Goal: Task Accomplishment & Management: Use online tool/utility

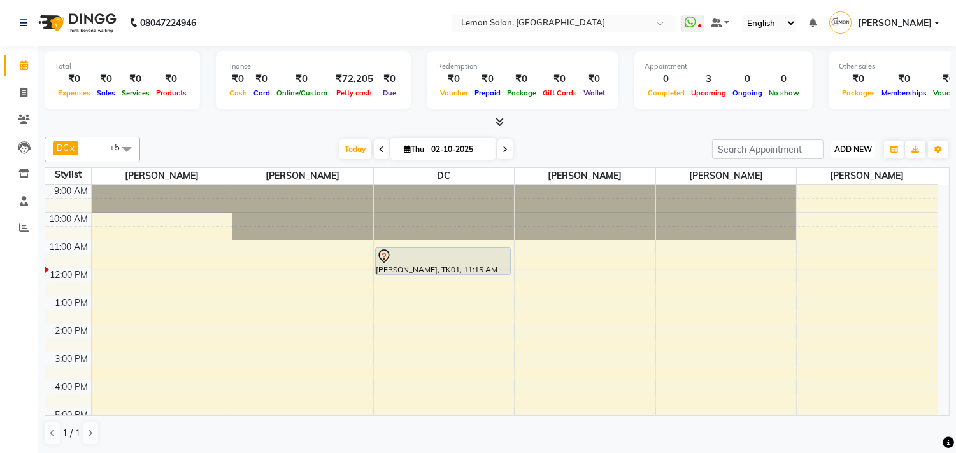
click at [841, 149] on span "ADD NEW" at bounding box center [853, 150] width 38 height 10
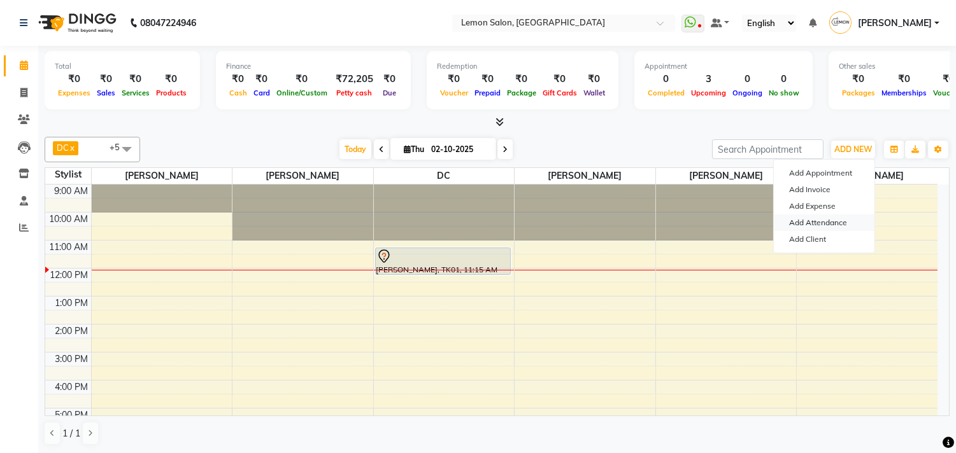
click at [794, 215] on link "Add Attendance" at bounding box center [824, 223] width 101 height 17
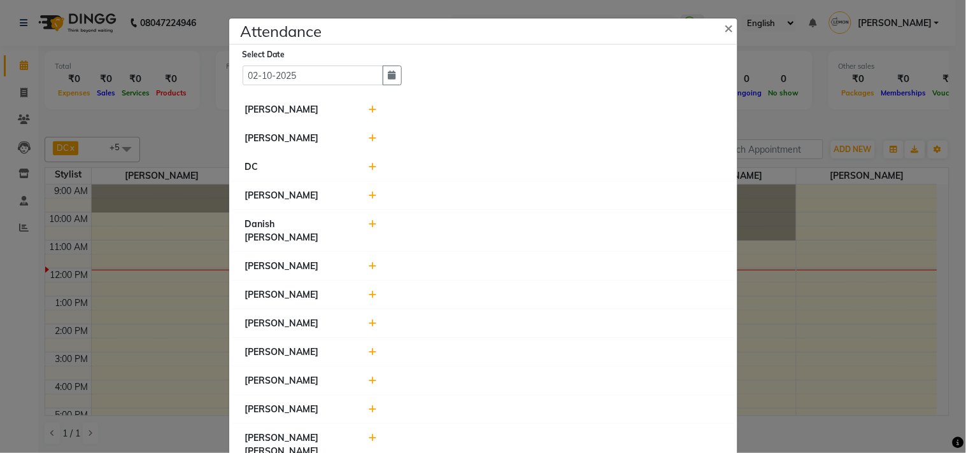
click at [369, 197] on icon at bounding box center [373, 195] width 8 height 9
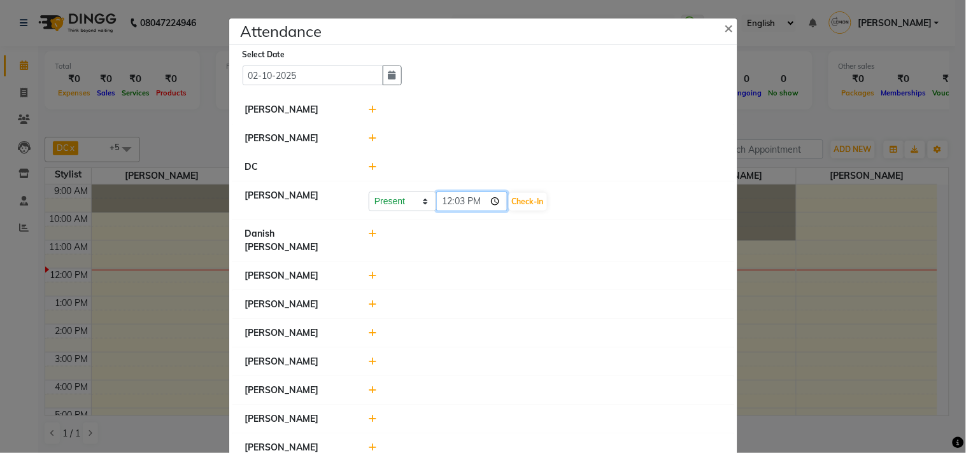
click at [495, 202] on input "12:03" at bounding box center [471, 202] width 71 height 20
type input "11:11"
drag, startPoint x: 608, startPoint y: 232, endPoint x: 584, endPoint y: 222, distance: 26.5
click at [608, 232] on div at bounding box center [545, 240] width 372 height 27
click at [536, 201] on button "Check-In" at bounding box center [528, 202] width 38 height 18
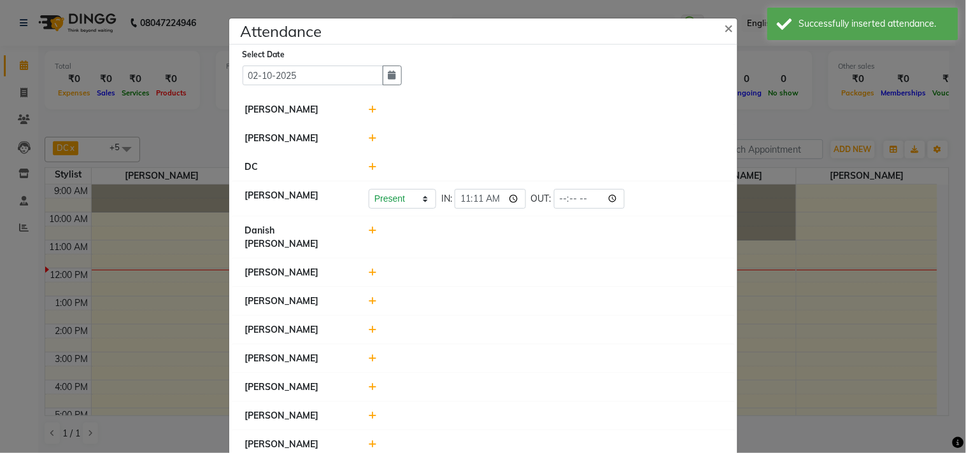
click at [369, 233] on icon at bounding box center [373, 230] width 8 height 9
click at [493, 234] on input "12:03" at bounding box center [471, 237] width 71 height 20
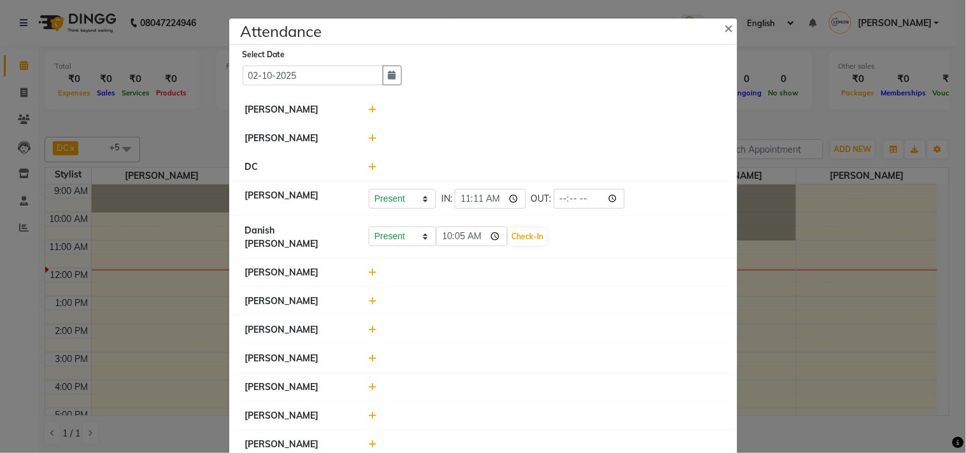
type input "10:05"
drag, startPoint x: 600, startPoint y: 278, endPoint x: 584, endPoint y: 255, distance: 27.8
click at [600, 278] on li "[PERSON_NAME]" at bounding box center [483, 273] width 502 height 29
click at [524, 236] on button "Check-In" at bounding box center [528, 237] width 38 height 18
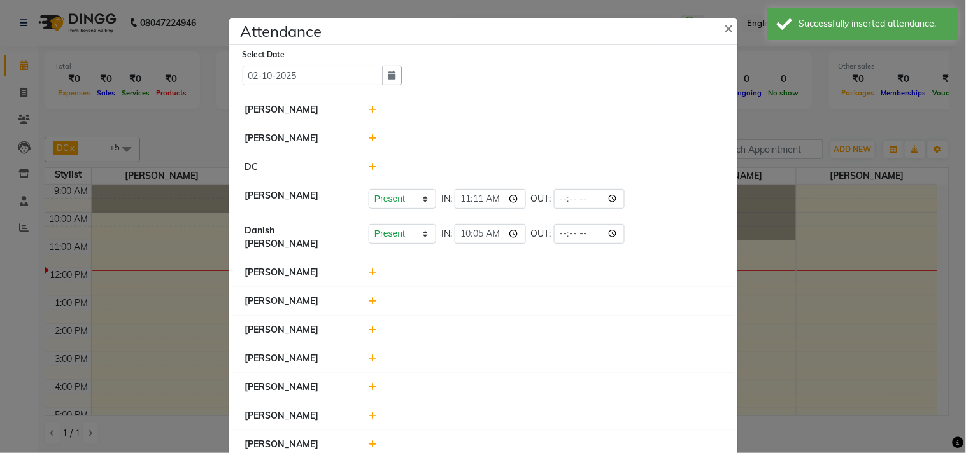
click at [369, 111] on icon at bounding box center [373, 109] width 8 height 9
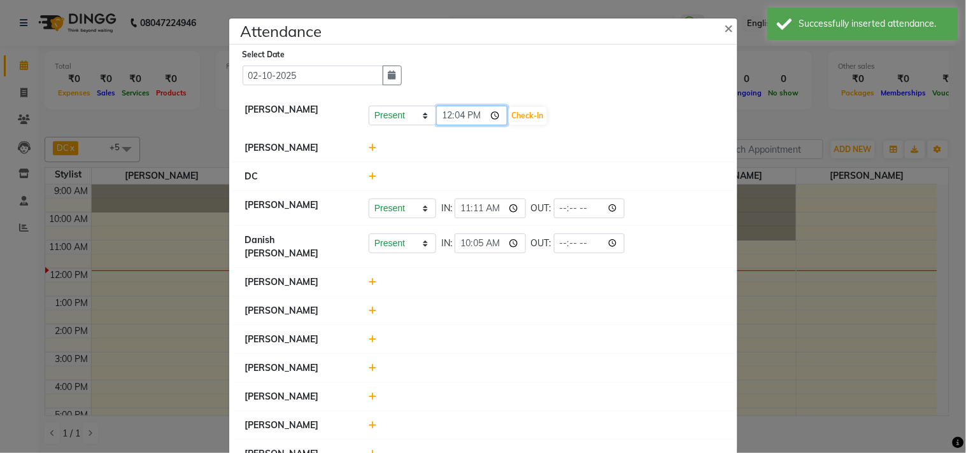
click at [492, 115] on input "12:04" at bounding box center [471, 116] width 71 height 20
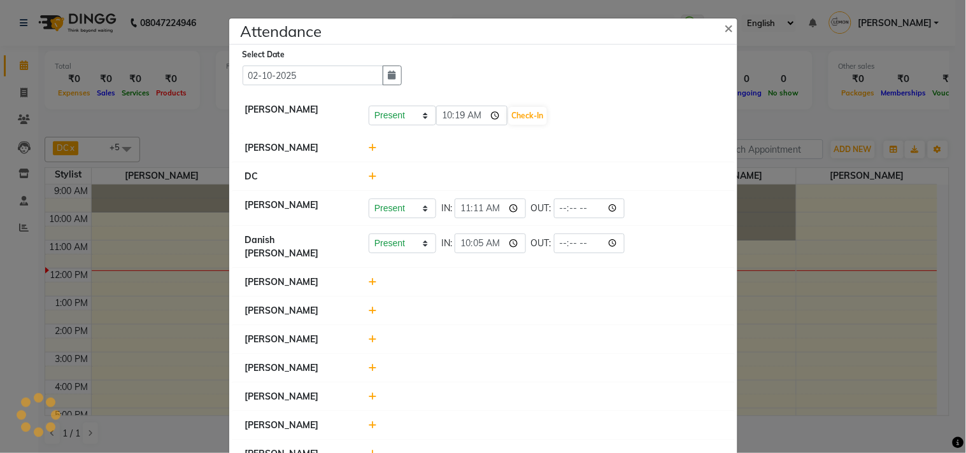
type input "10:19"
click at [606, 139] on li "[PERSON_NAME]" at bounding box center [483, 148] width 502 height 29
click at [523, 110] on button "Check-In" at bounding box center [528, 116] width 38 height 18
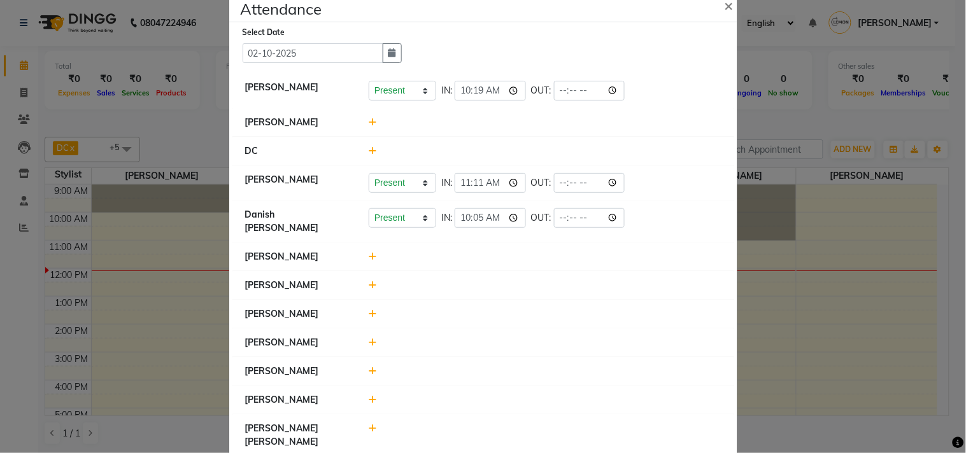
scroll to position [41, 0]
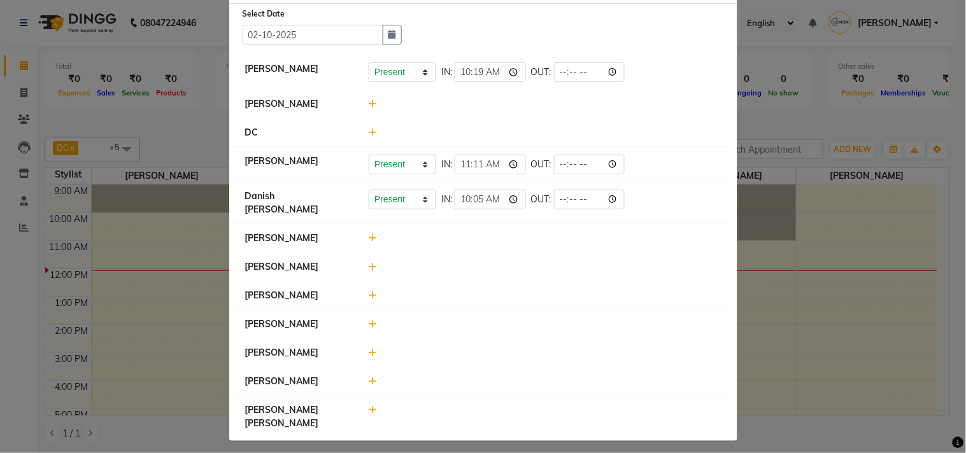
click at [369, 386] on icon at bounding box center [373, 381] width 8 height 9
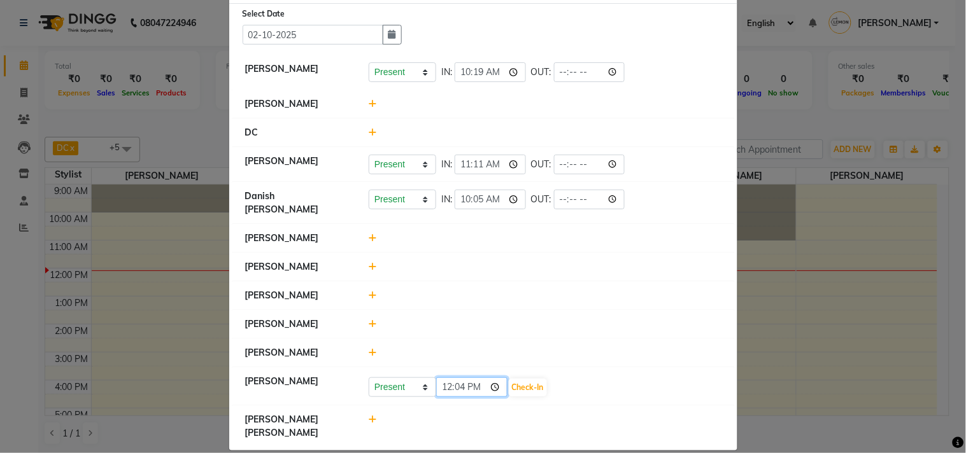
click at [493, 393] on input "12:04" at bounding box center [471, 388] width 71 height 20
type input "10:56"
click at [574, 301] on div at bounding box center [545, 295] width 372 height 13
click at [531, 390] on button "Check-In" at bounding box center [528, 388] width 38 height 18
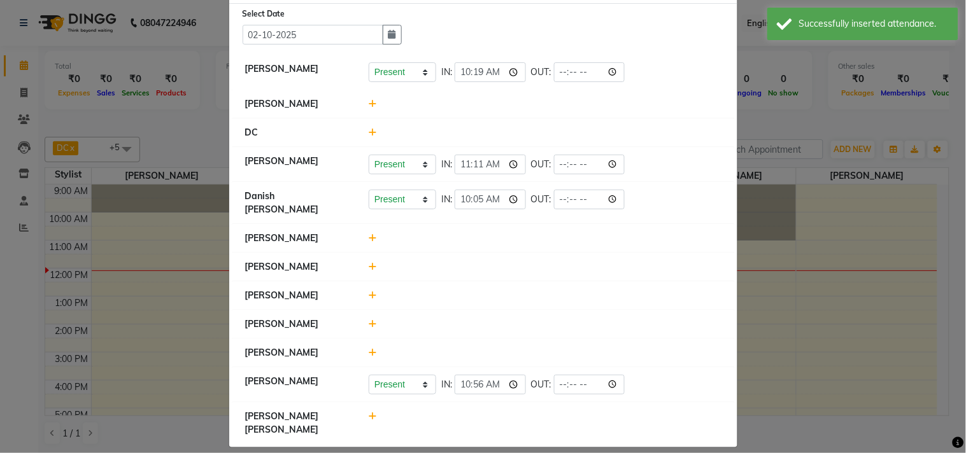
click at [373, 260] on div at bounding box center [545, 266] width 372 height 13
click at [369, 262] on icon at bounding box center [373, 266] width 8 height 9
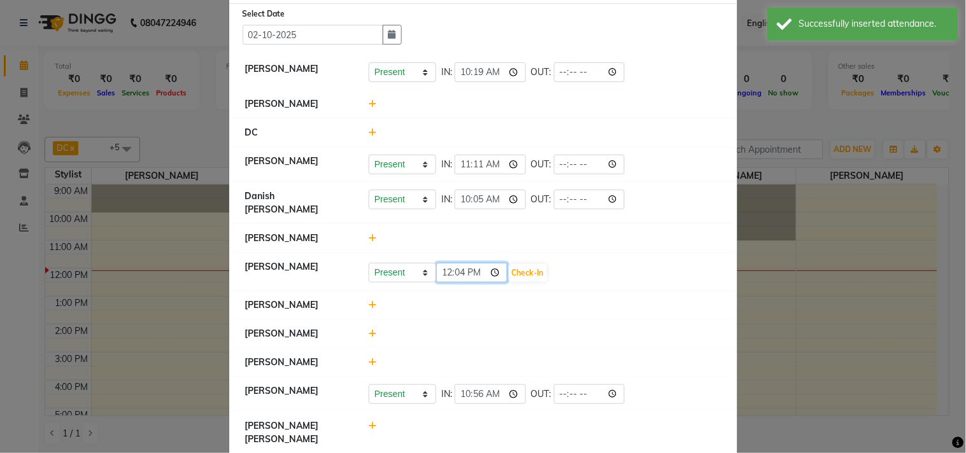
click at [490, 263] on input "12:04" at bounding box center [471, 273] width 71 height 20
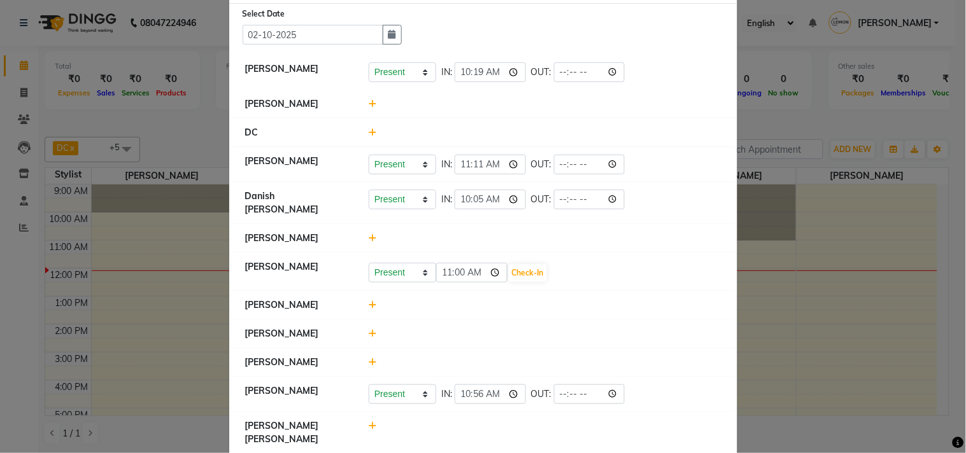
type input "11:00"
click at [574, 299] on div at bounding box center [545, 305] width 372 height 13
click at [543, 269] on button "Check-In" at bounding box center [528, 273] width 38 height 18
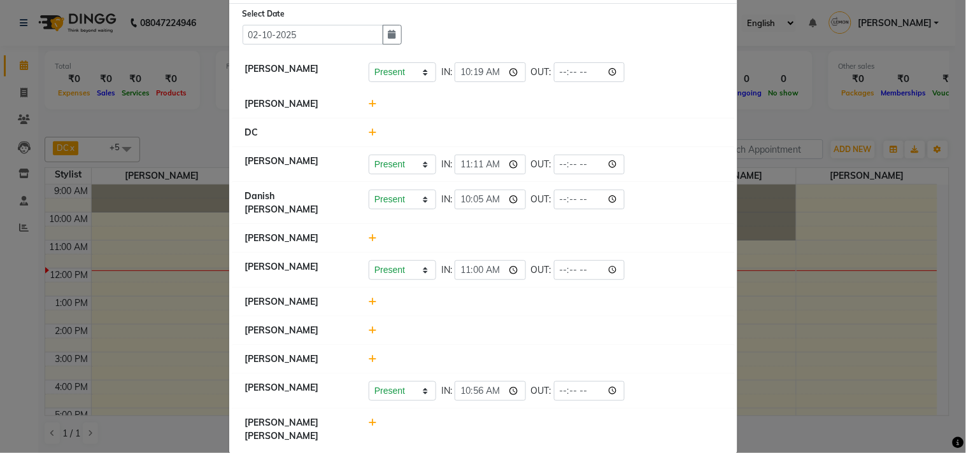
click at [369, 234] on icon at bounding box center [373, 238] width 8 height 9
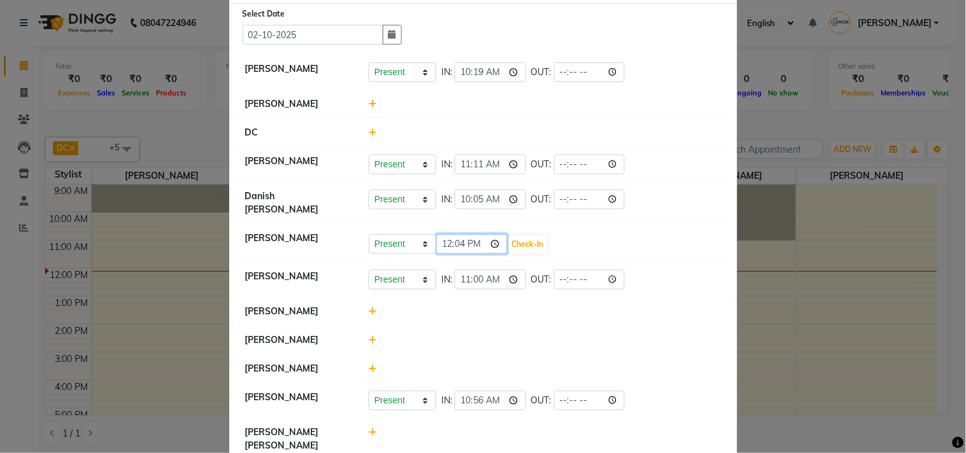
click at [493, 236] on input "12:04" at bounding box center [471, 244] width 71 height 20
type input "11:02"
click at [599, 262] on li "[PERSON_NAME] Present Absent Late Half Day Weekly Off IN: 11:00 OUT:" at bounding box center [483, 280] width 502 height 36
click at [534, 238] on button "Check-In" at bounding box center [528, 245] width 38 height 18
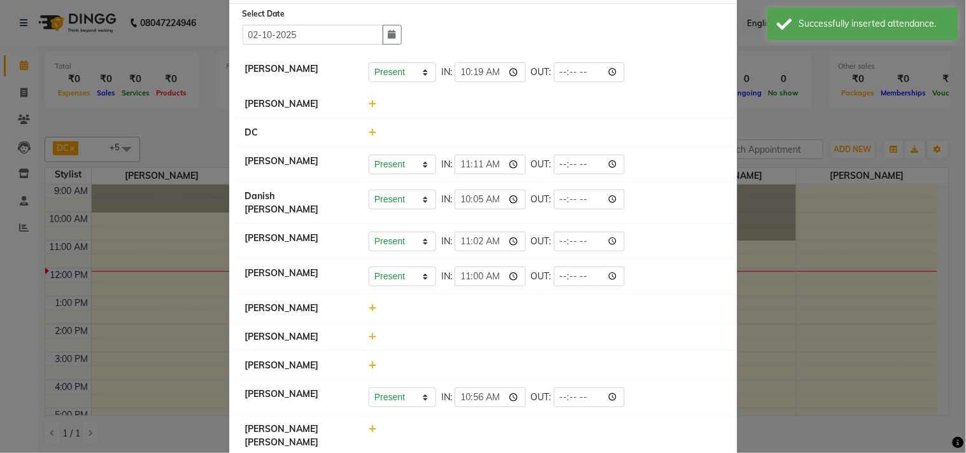
click at [369, 366] on icon at bounding box center [373, 365] width 8 height 9
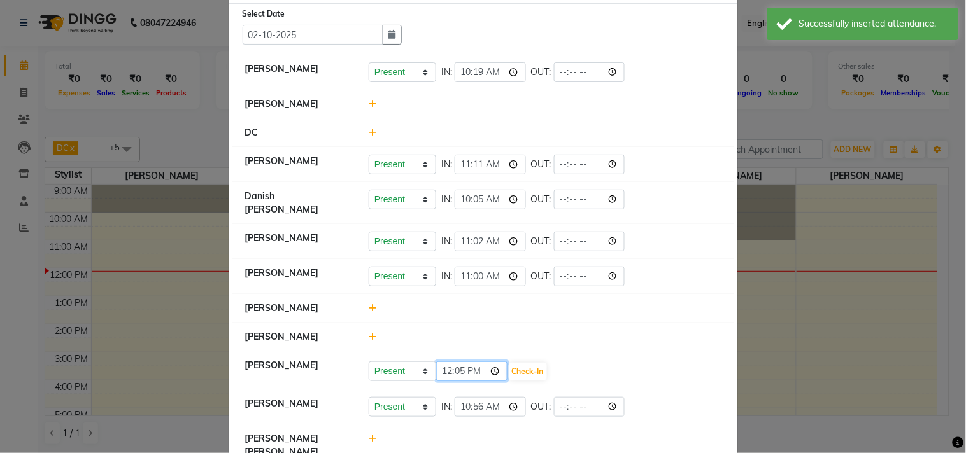
click at [492, 373] on input "12:05" at bounding box center [471, 372] width 71 height 20
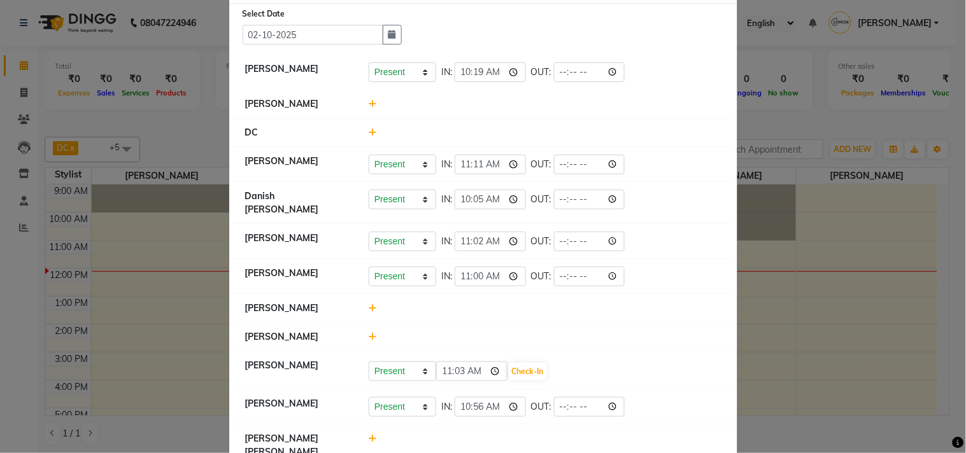
type input "11:03"
click at [586, 310] on div at bounding box center [545, 308] width 372 height 13
click at [523, 374] on button "Check-In" at bounding box center [528, 372] width 38 height 18
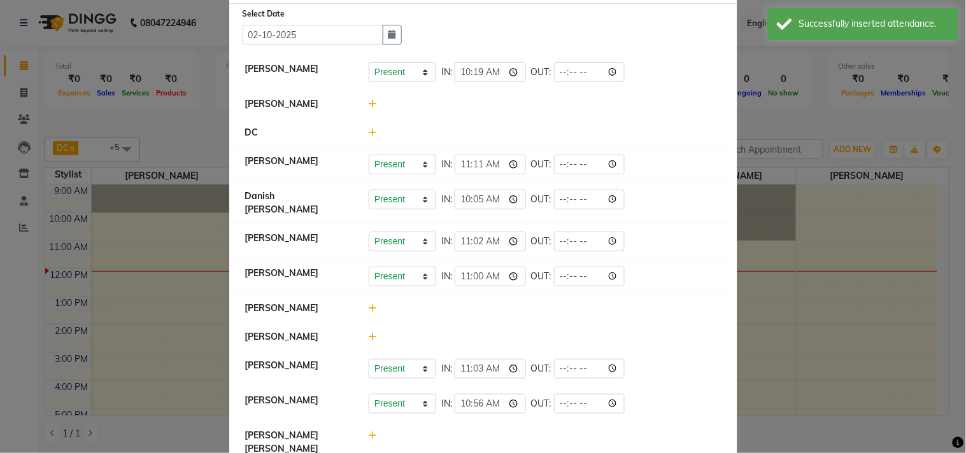
click at [369, 434] on icon at bounding box center [373, 435] width 8 height 9
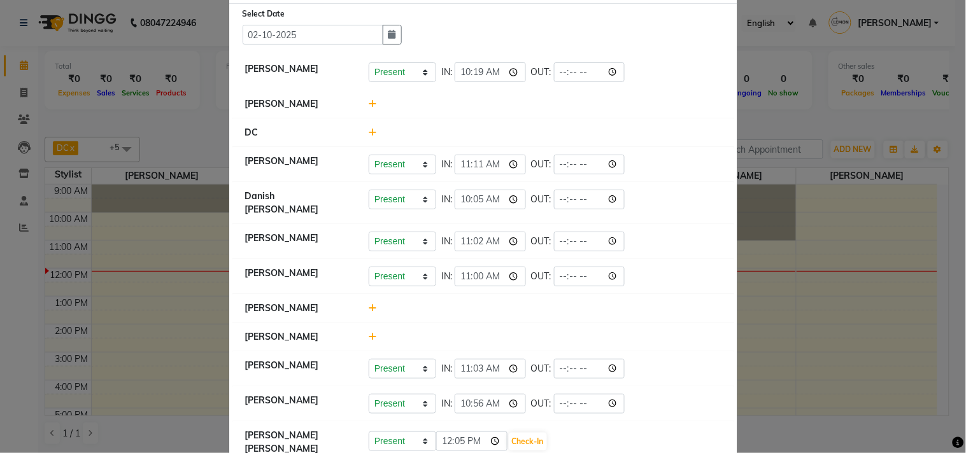
scroll to position [70, 0]
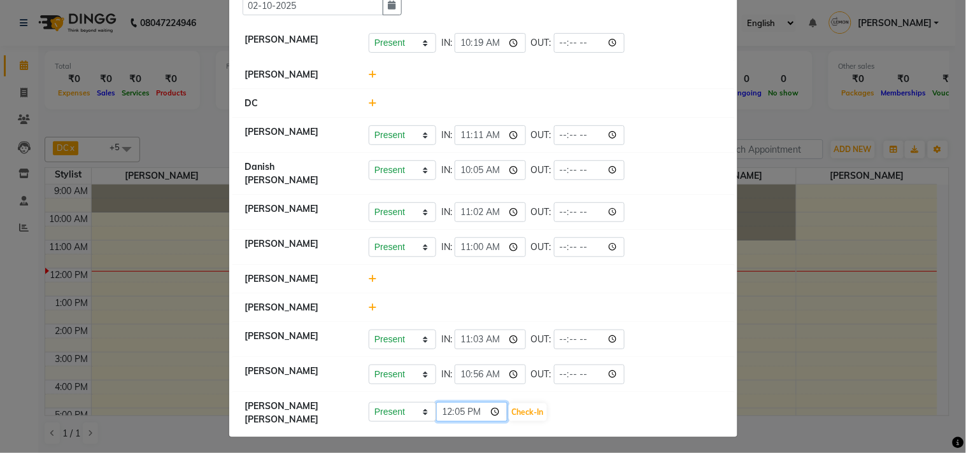
click at [488, 413] on input "12:05" at bounding box center [471, 412] width 71 height 20
type input "11:05"
click at [594, 415] on div "Present Absent Late Half Day Weekly Off 11:05 Check-In" at bounding box center [545, 412] width 353 height 20
click at [536, 411] on button "Check-In" at bounding box center [528, 413] width 38 height 18
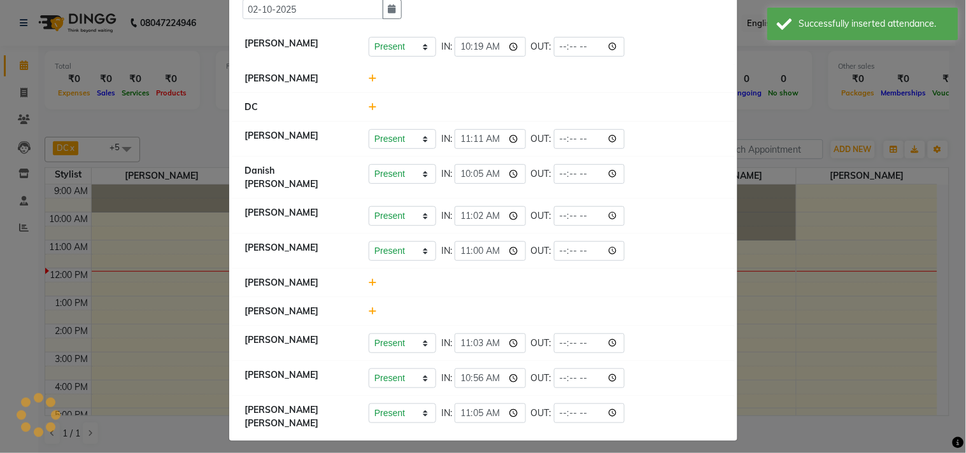
click at [369, 281] on icon at bounding box center [373, 282] width 8 height 9
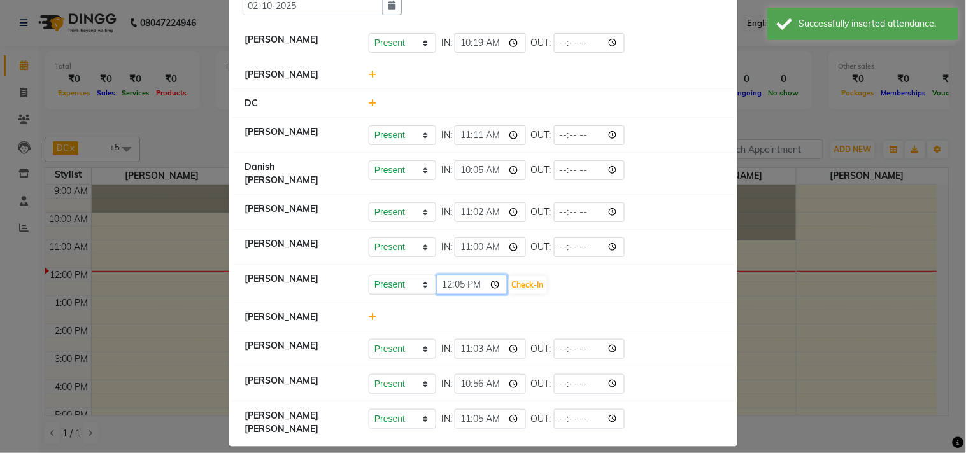
click at [493, 285] on input "12:05" at bounding box center [471, 285] width 71 height 20
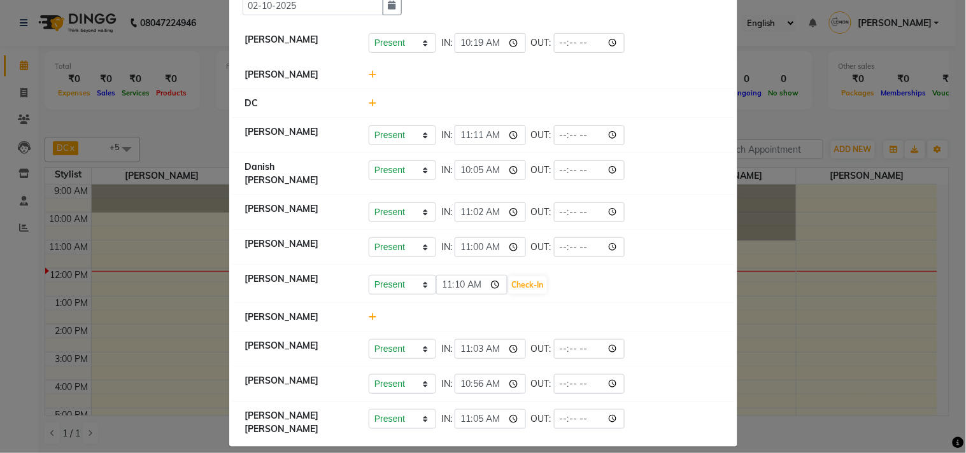
type input "11:10"
click at [574, 298] on li "[PERSON_NAME] Present Absent Late Half Day Weekly Off 11:10 Check-In" at bounding box center [483, 284] width 502 height 39
click at [522, 281] on button "Check-In" at bounding box center [528, 285] width 38 height 18
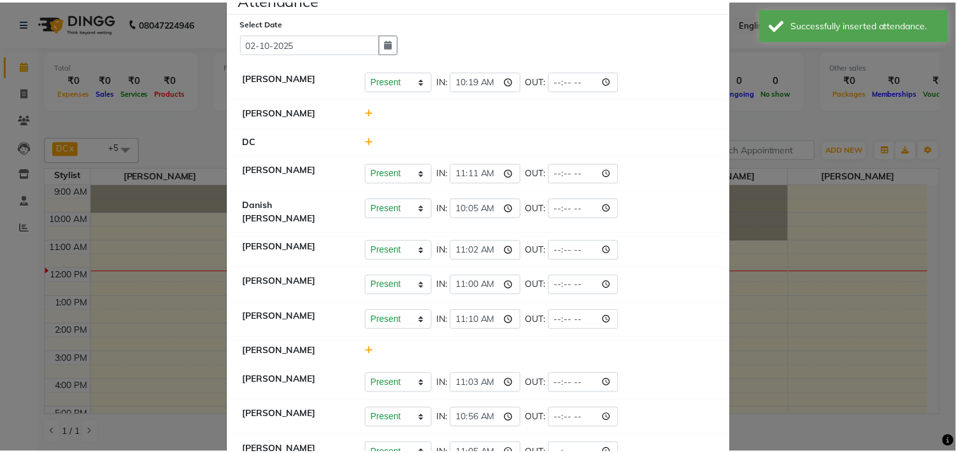
scroll to position [0, 0]
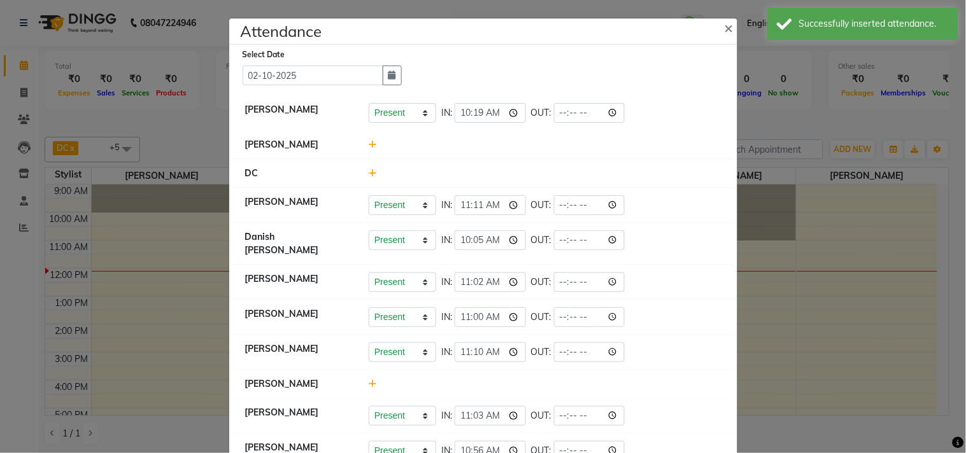
click at [369, 142] on icon at bounding box center [373, 144] width 8 height 9
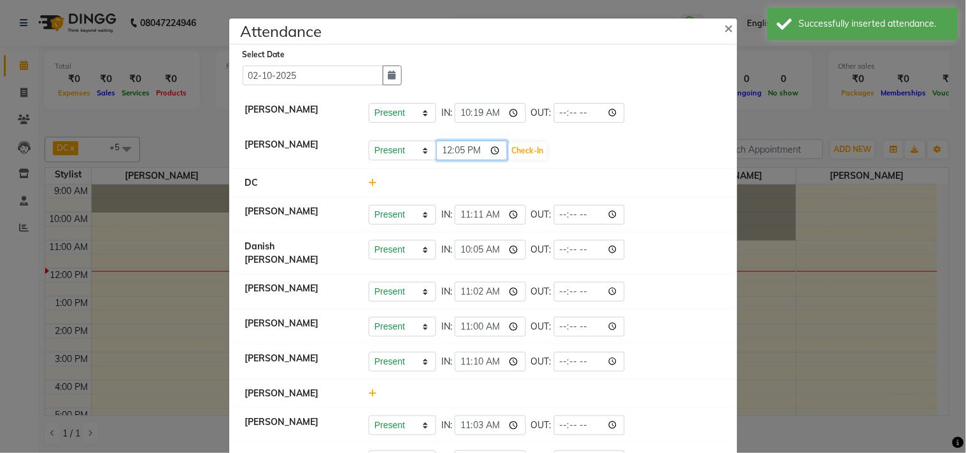
click at [494, 148] on input "12:05" at bounding box center [471, 151] width 71 height 20
type input "11:17"
click at [591, 162] on li "[PERSON_NAME] Present Absent Late Half Day Weekly Off 11:17 Check-In" at bounding box center [483, 150] width 502 height 39
click at [534, 148] on button "Check-In" at bounding box center [528, 151] width 38 height 18
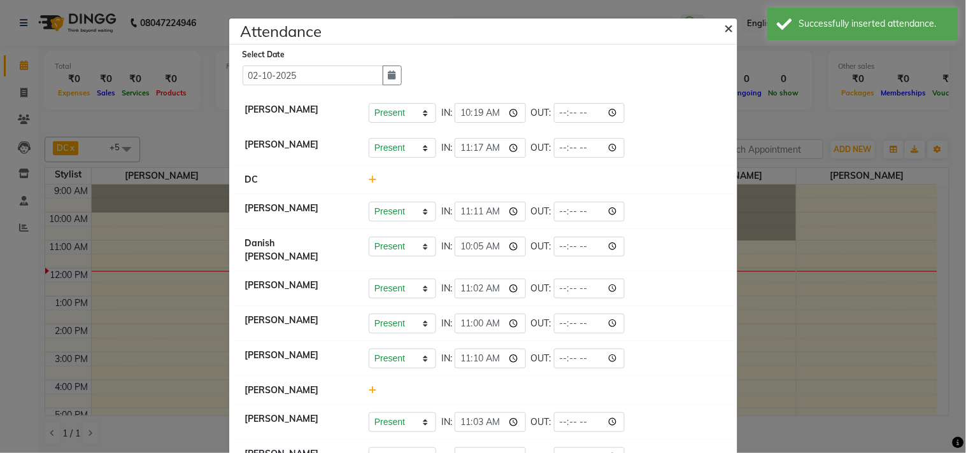
click at [725, 31] on span "×" at bounding box center [729, 27] width 9 height 19
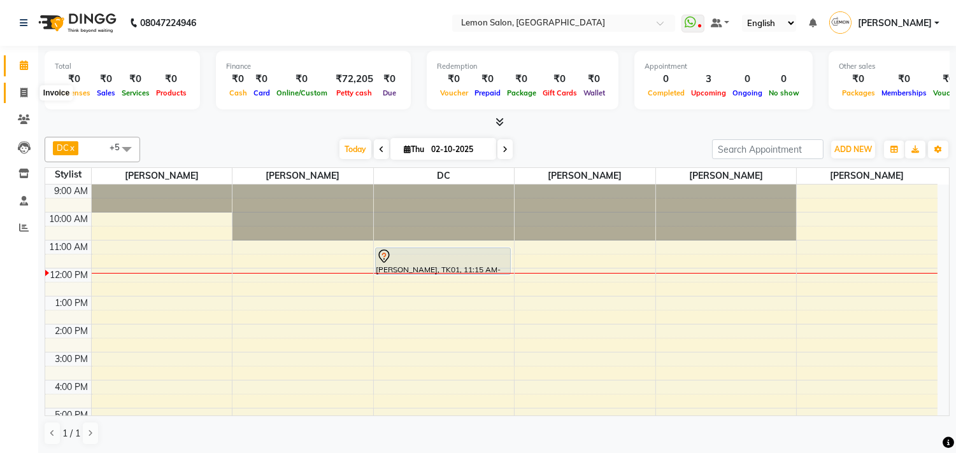
drag, startPoint x: 17, startPoint y: 87, endPoint x: 92, endPoint y: 5, distance: 110.4
click at [17, 86] on span at bounding box center [24, 93] width 22 height 15
select select "service"
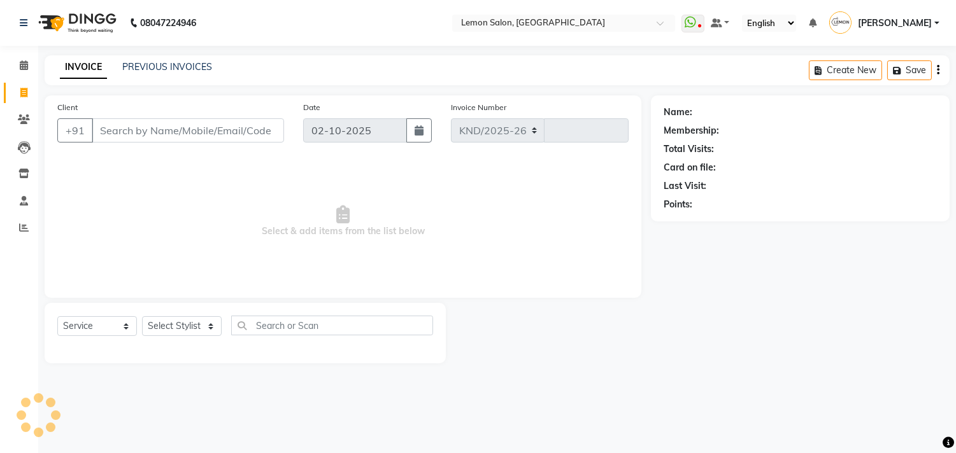
select select "569"
type input "1883"
